Goal: Task Accomplishment & Management: Use online tool/utility

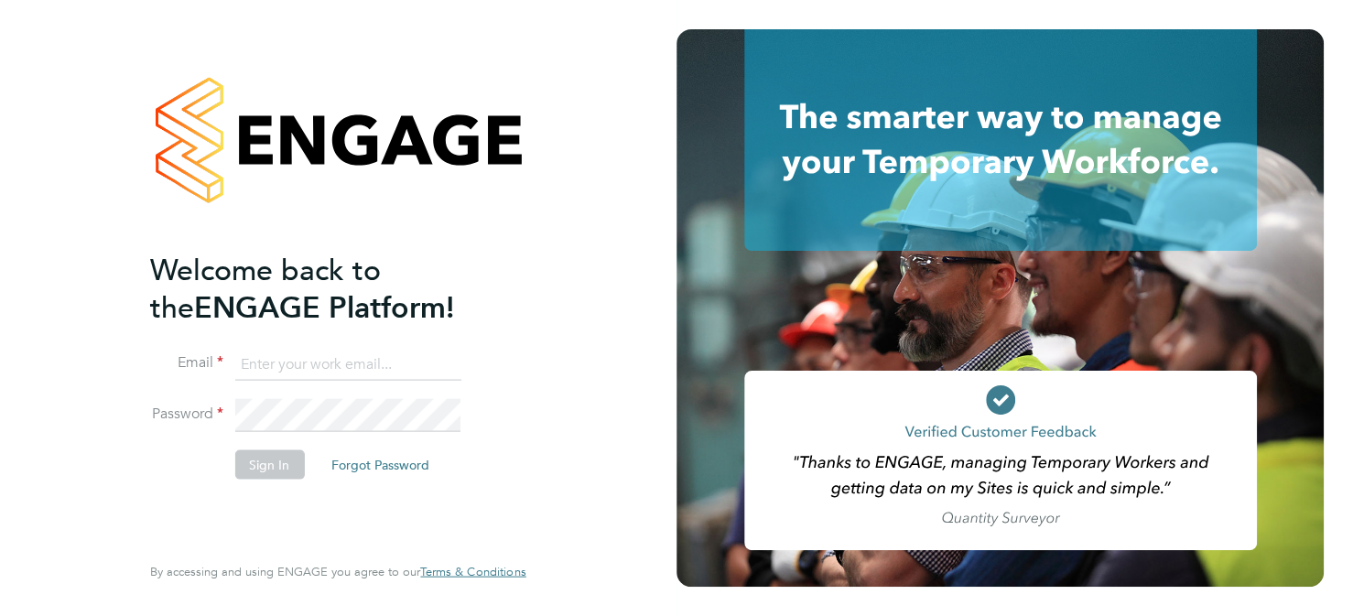
type input "paul.beasant@uk.g4s.com"
click at [258, 455] on button "Sign In" at bounding box center [269, 464] width 70 height 29
